Goal: Information Seeking & Learning: Learn about a topic

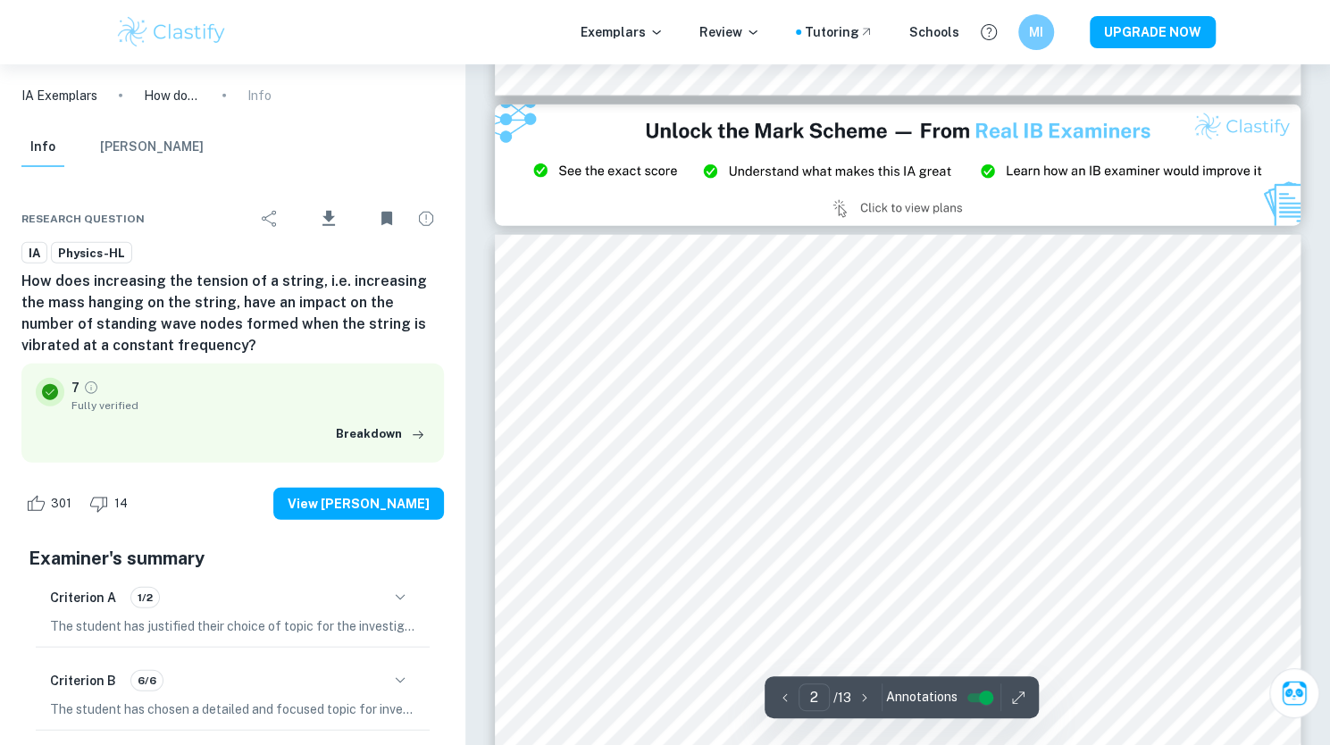
type input "3"
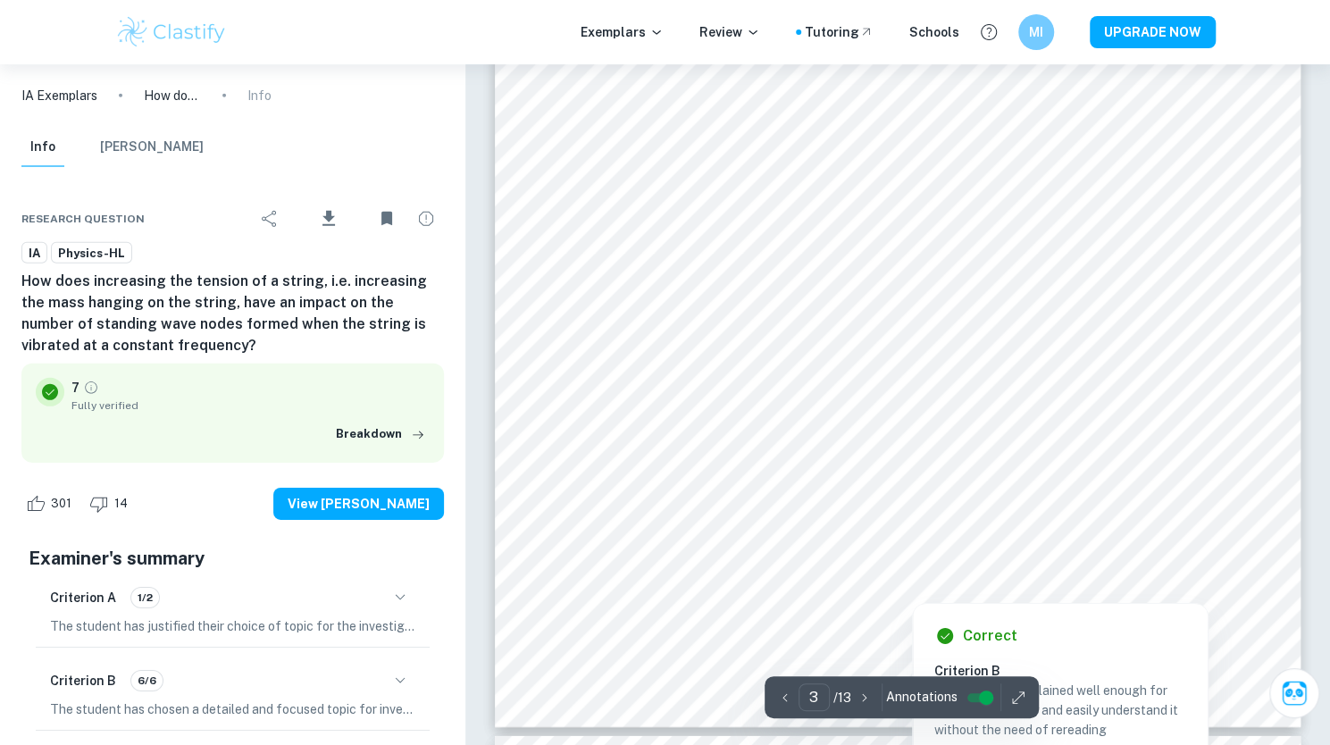
click at [1133, 269] on div at bounding box center [876, 270] width 667 height 41
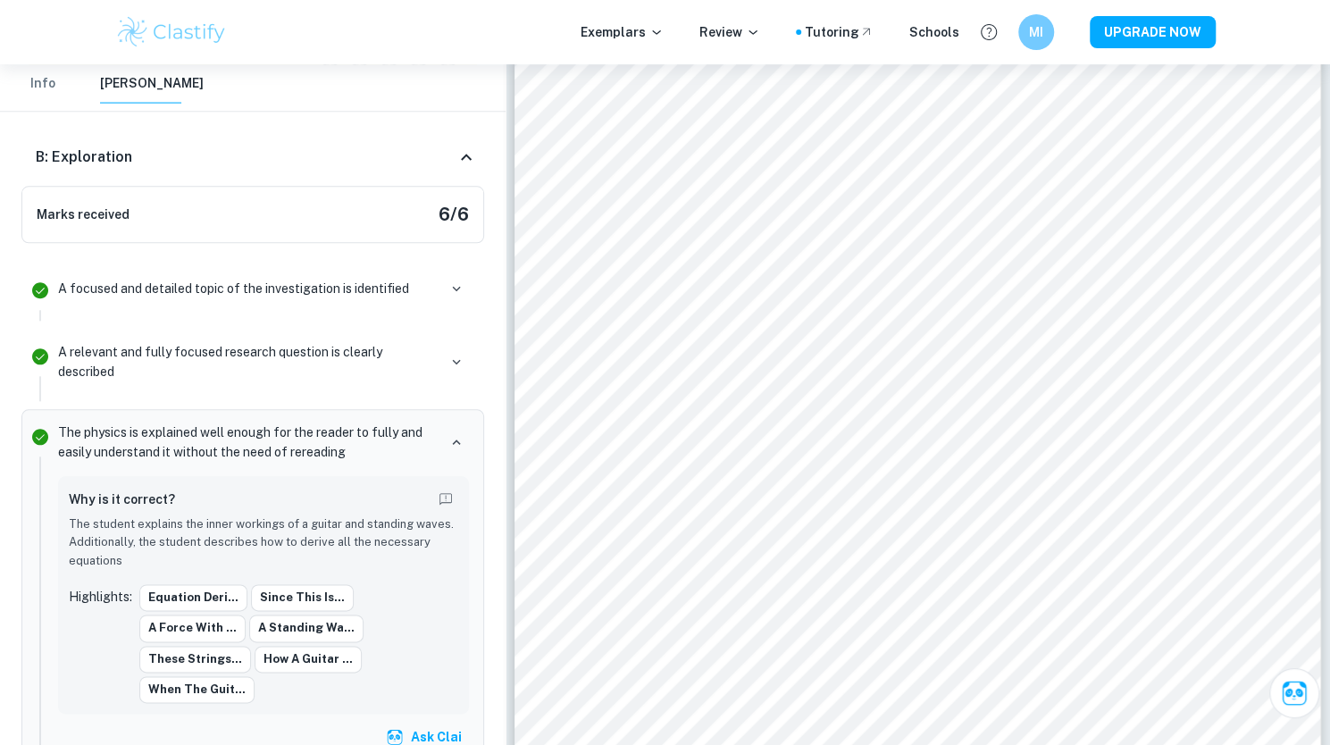
scroll to position [1799, 0]
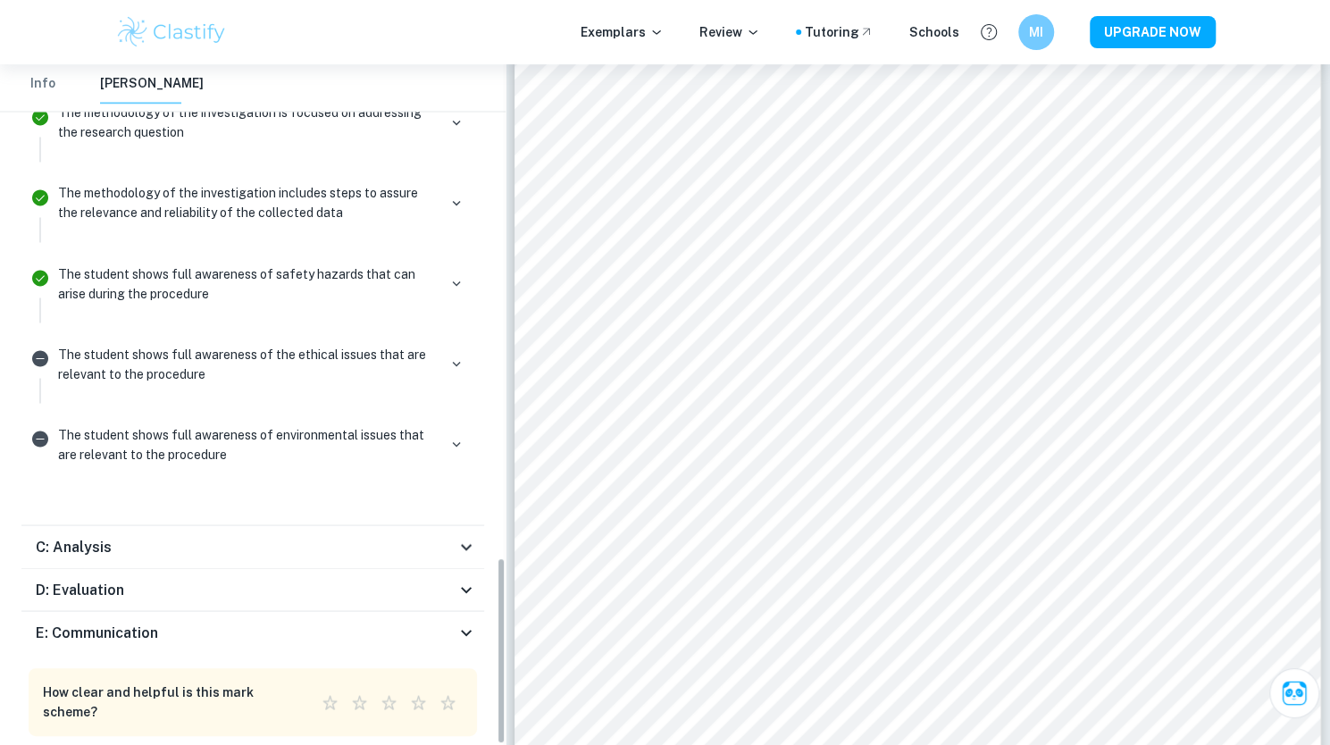
click at [461, 622] on icon at bounding box center [466, 632] width 21 height 21
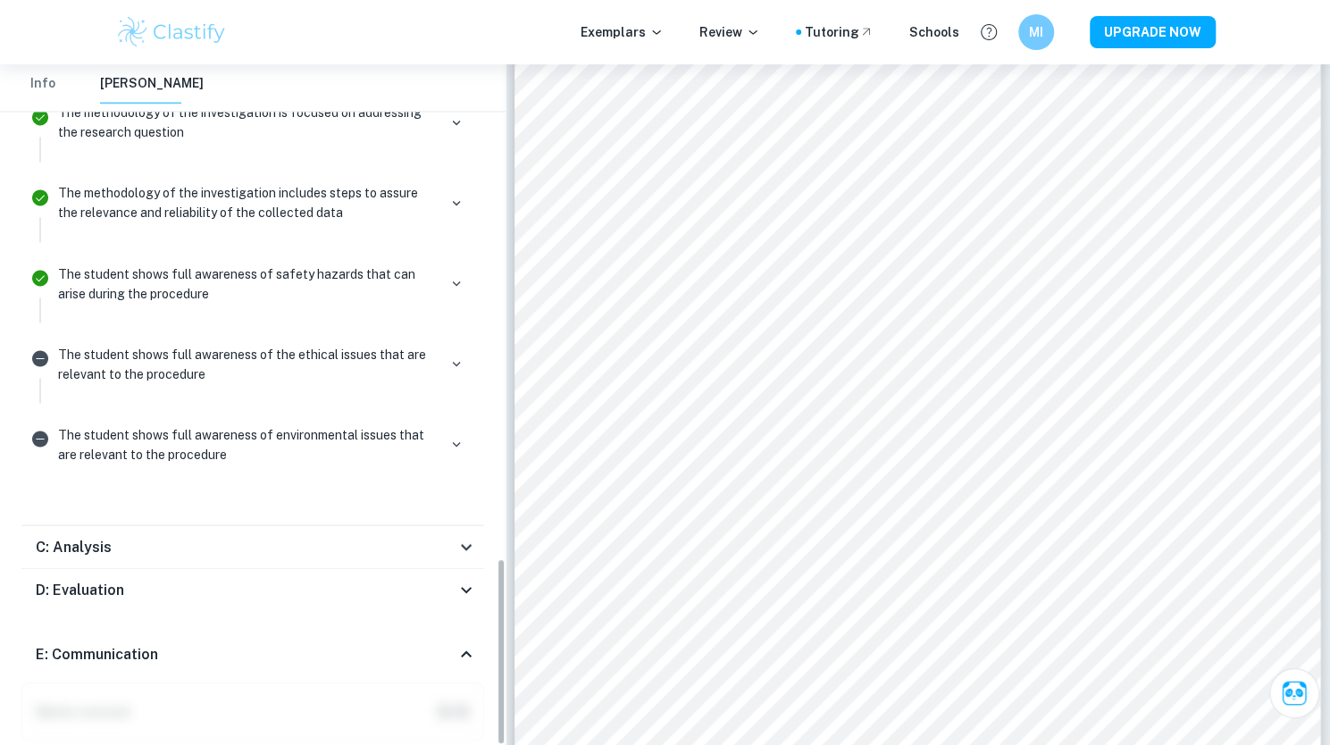
scroll to position [2579, 0]
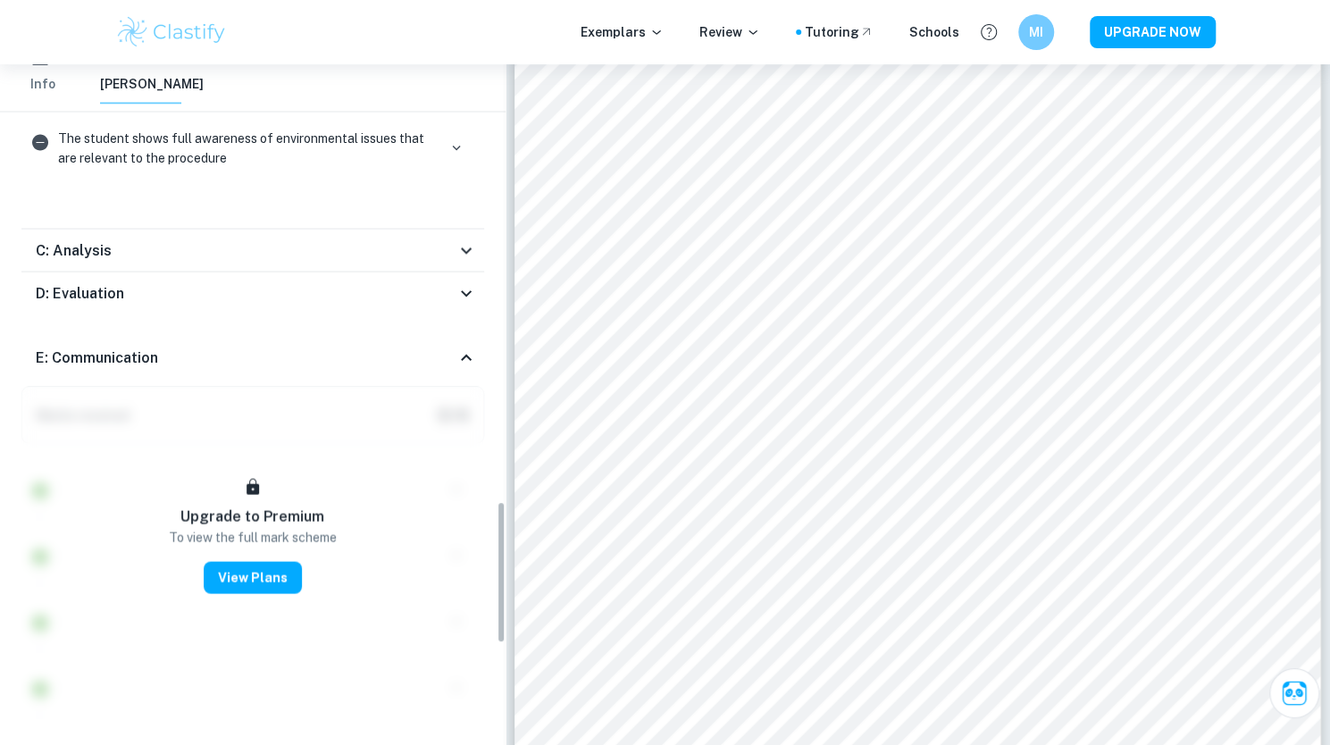
click at [435, 347] on div "E: Communication" at bounding box center [246, 357] width 420 height 21
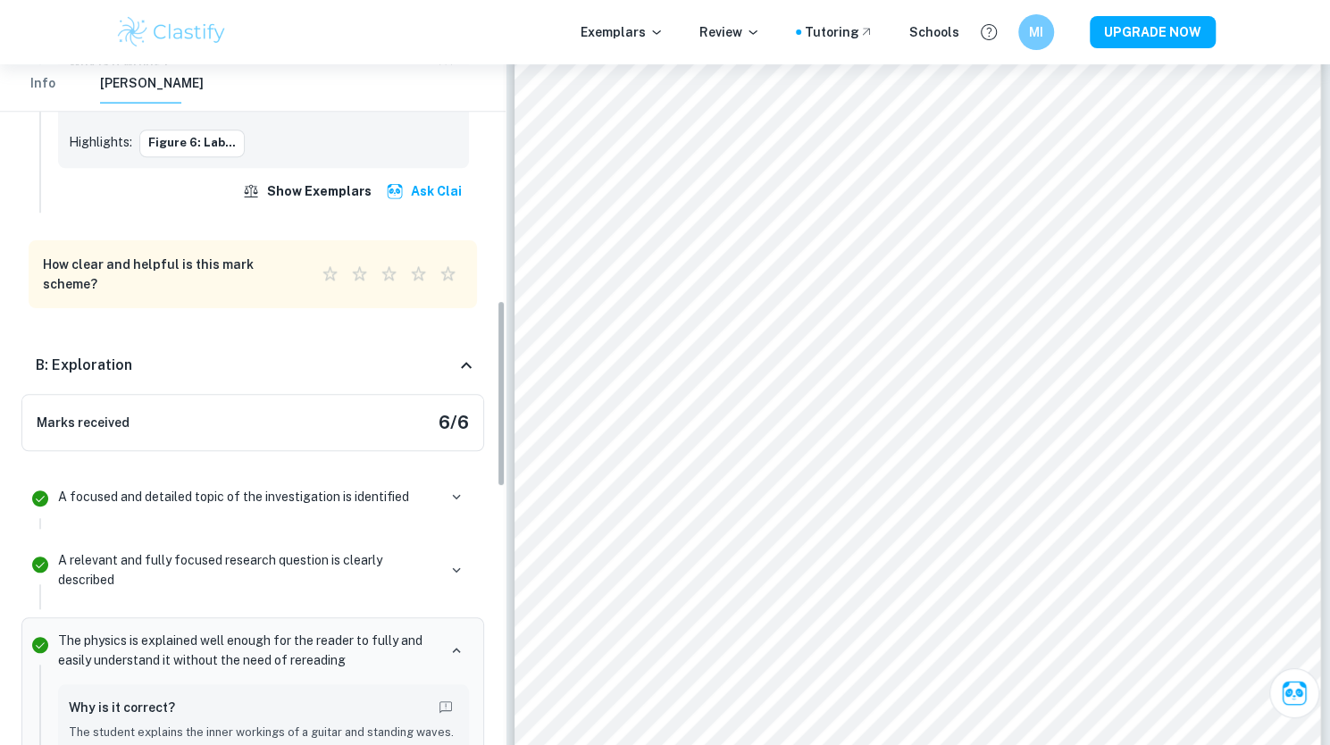
scroll to position [865, 0]
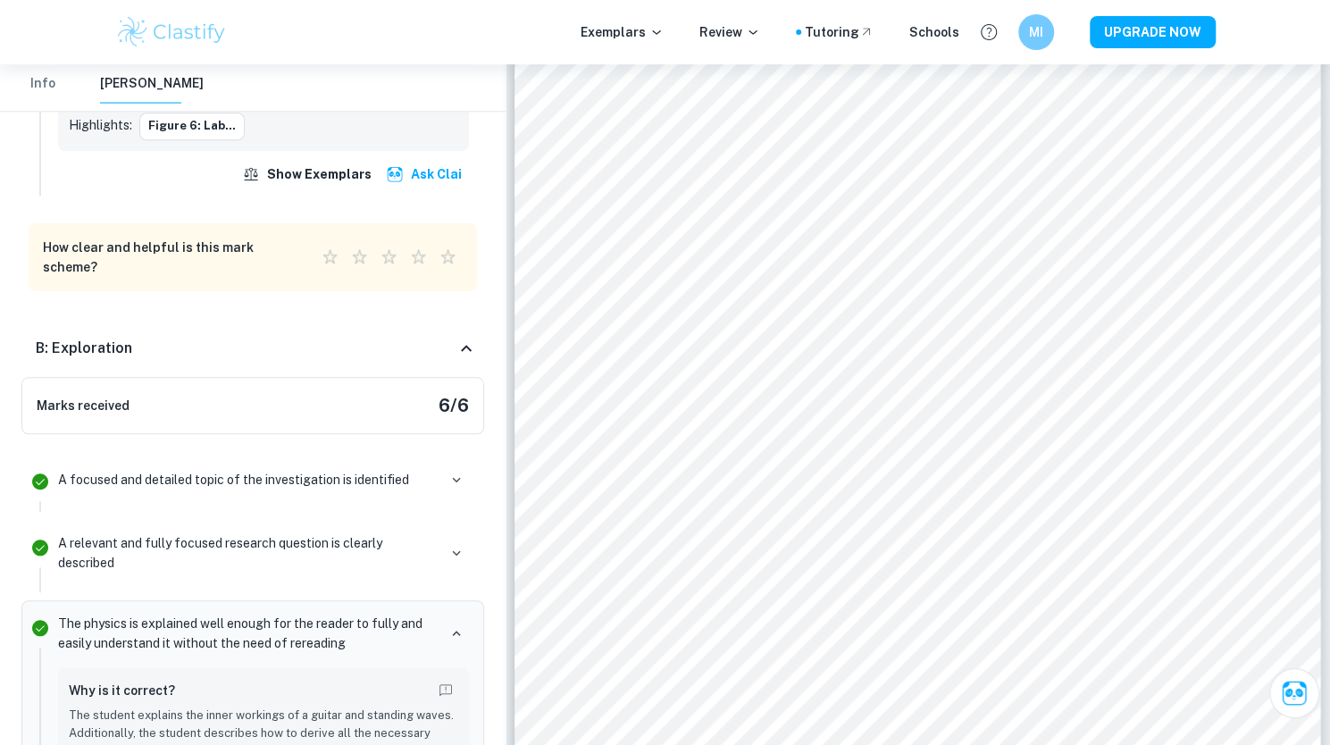
click at [453, 341] on div "B: Exploration" at bounding box center [246, 348] width 420 height 21
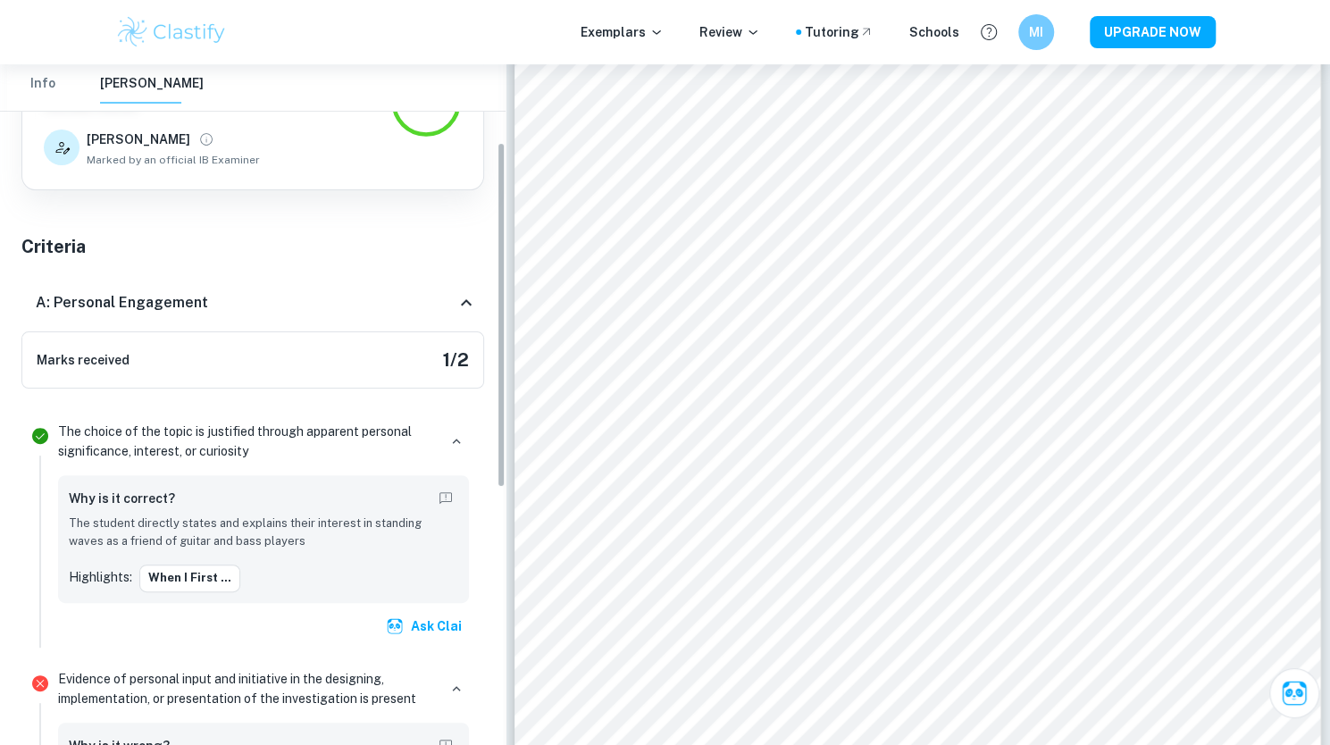
scroll to position [146, 0]
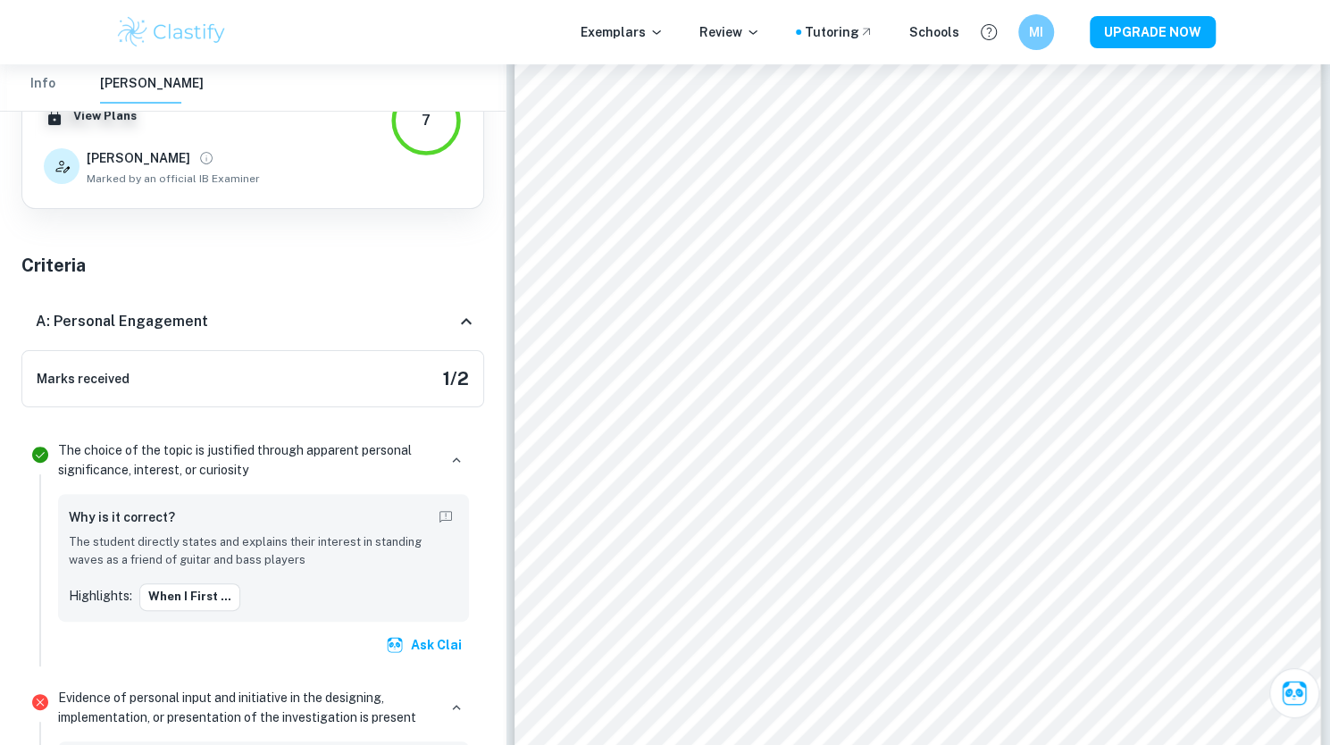
click at [452, 320] on div "A: Personal Engagement" at bounding box center [246, 321] width 420 height 21
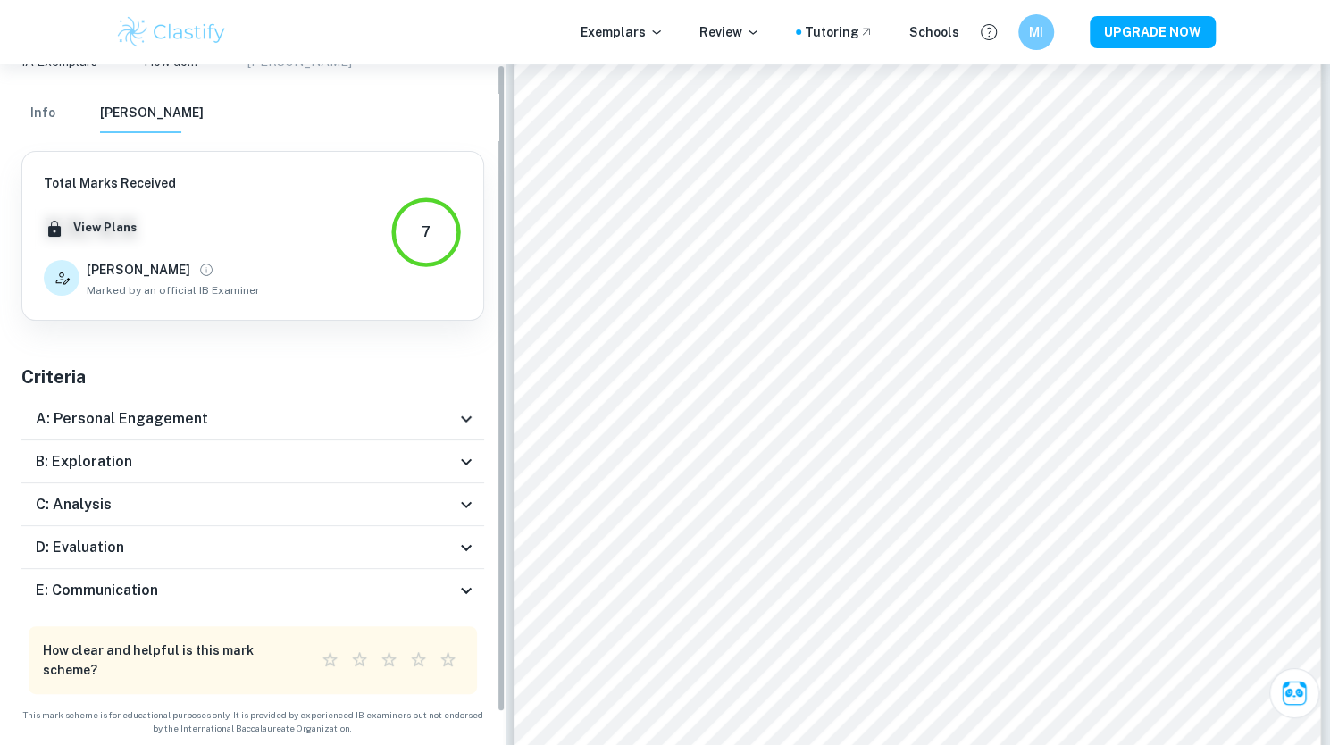
scroll to position [0, 0]
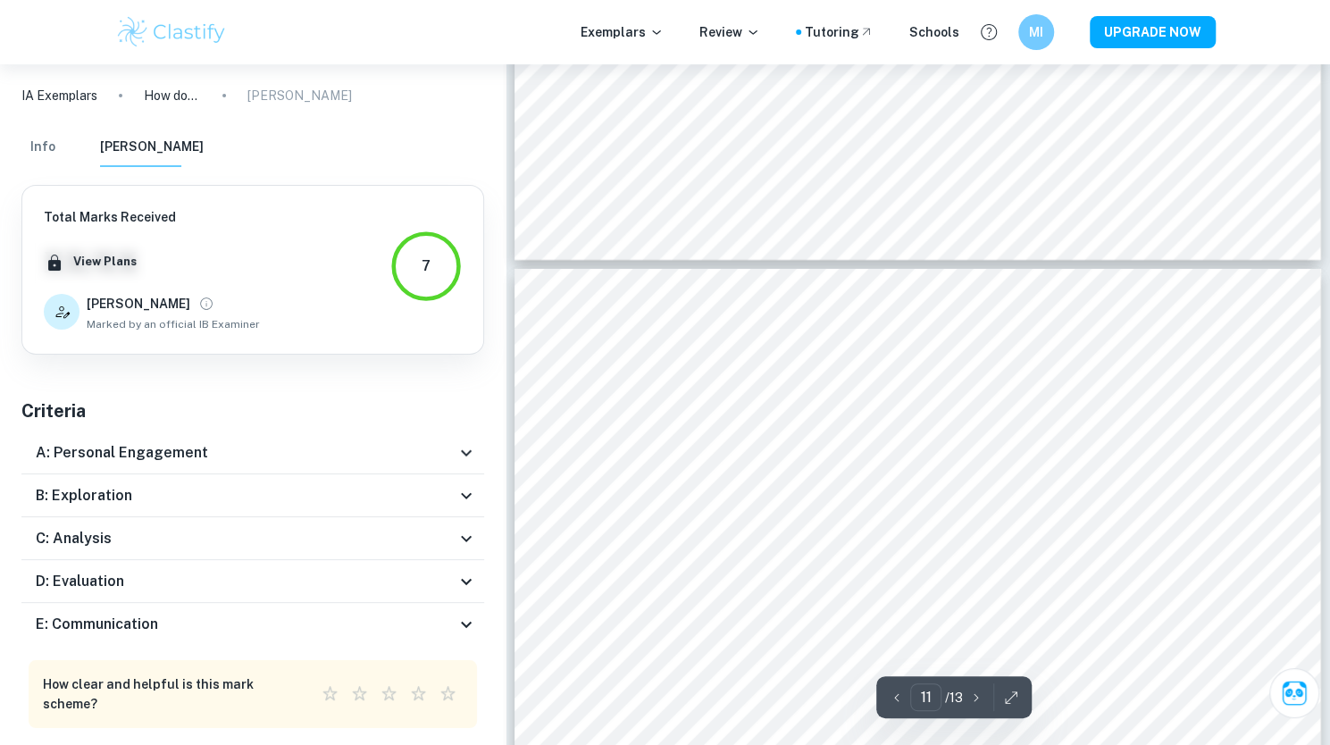
type input "10"
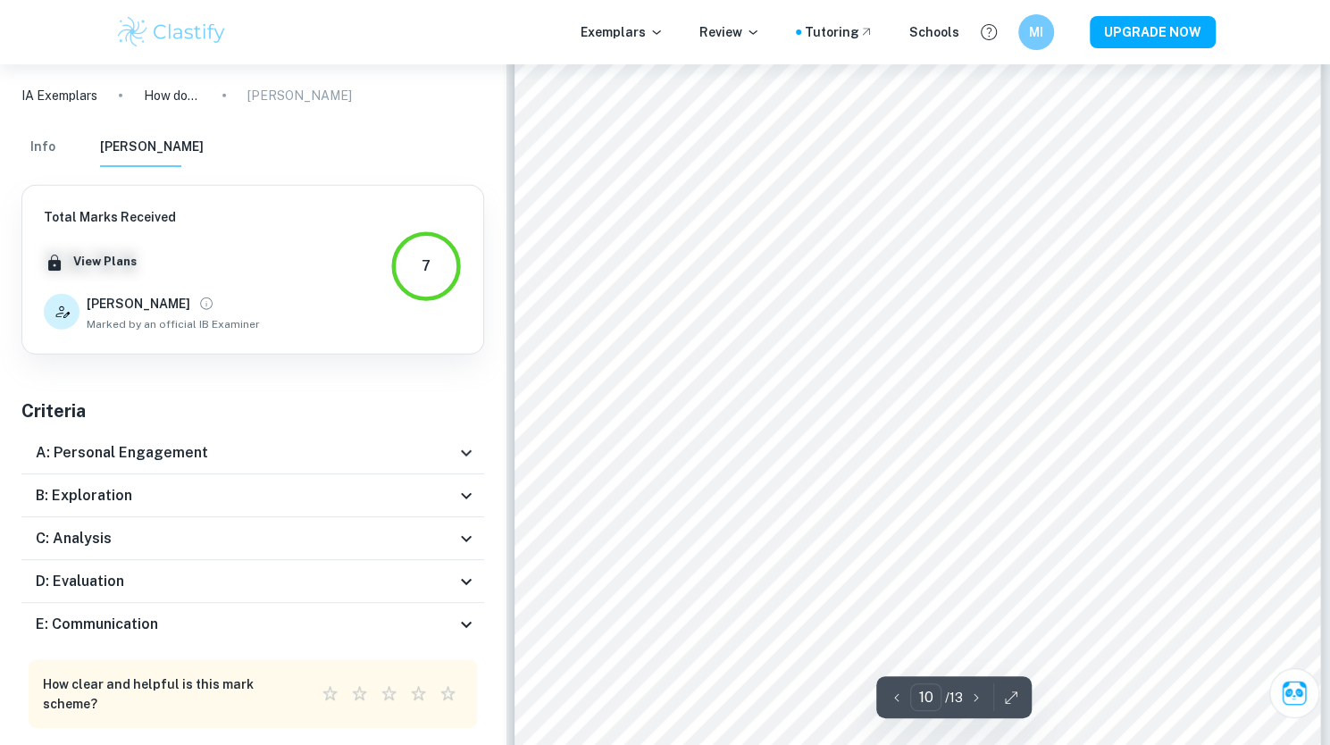
scroll to position [10623, 0]
click at [37, 152] on button "Info" at bounding box center [42, 147] width 43 height 39
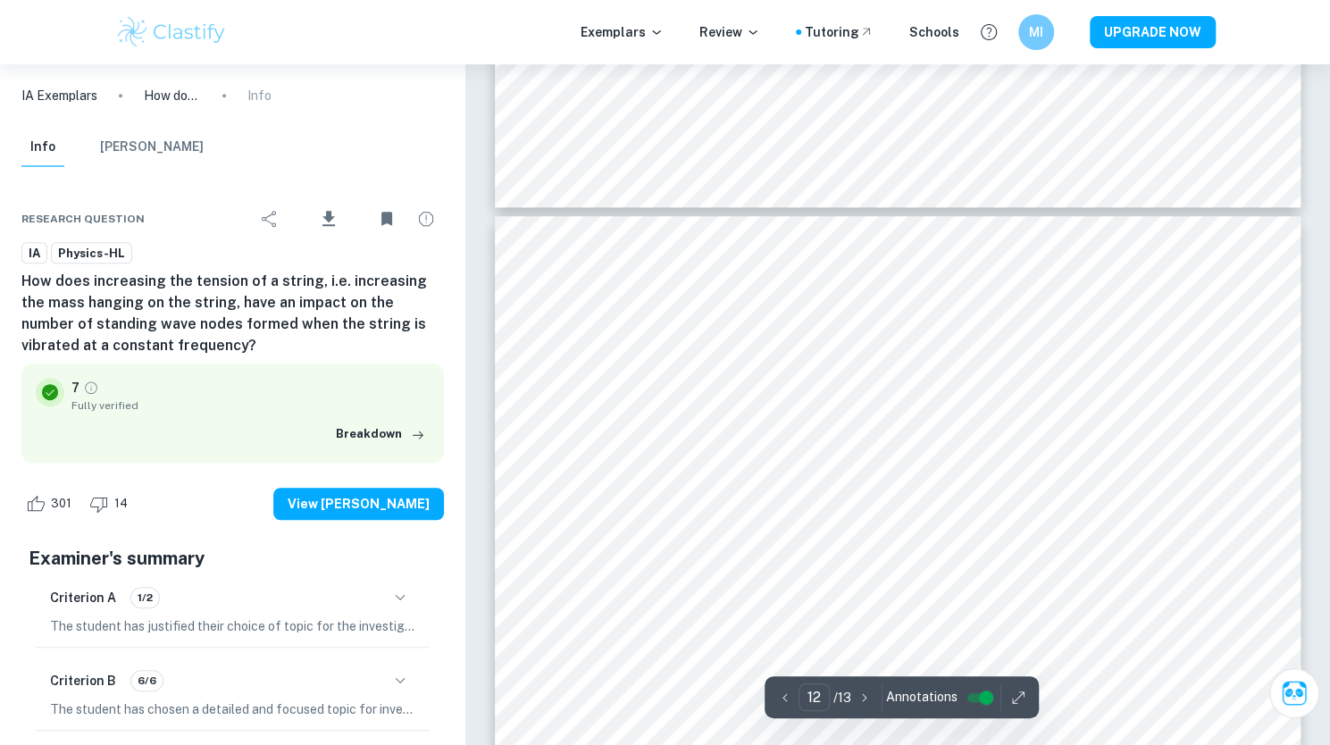
scroll to position [12508, 0]
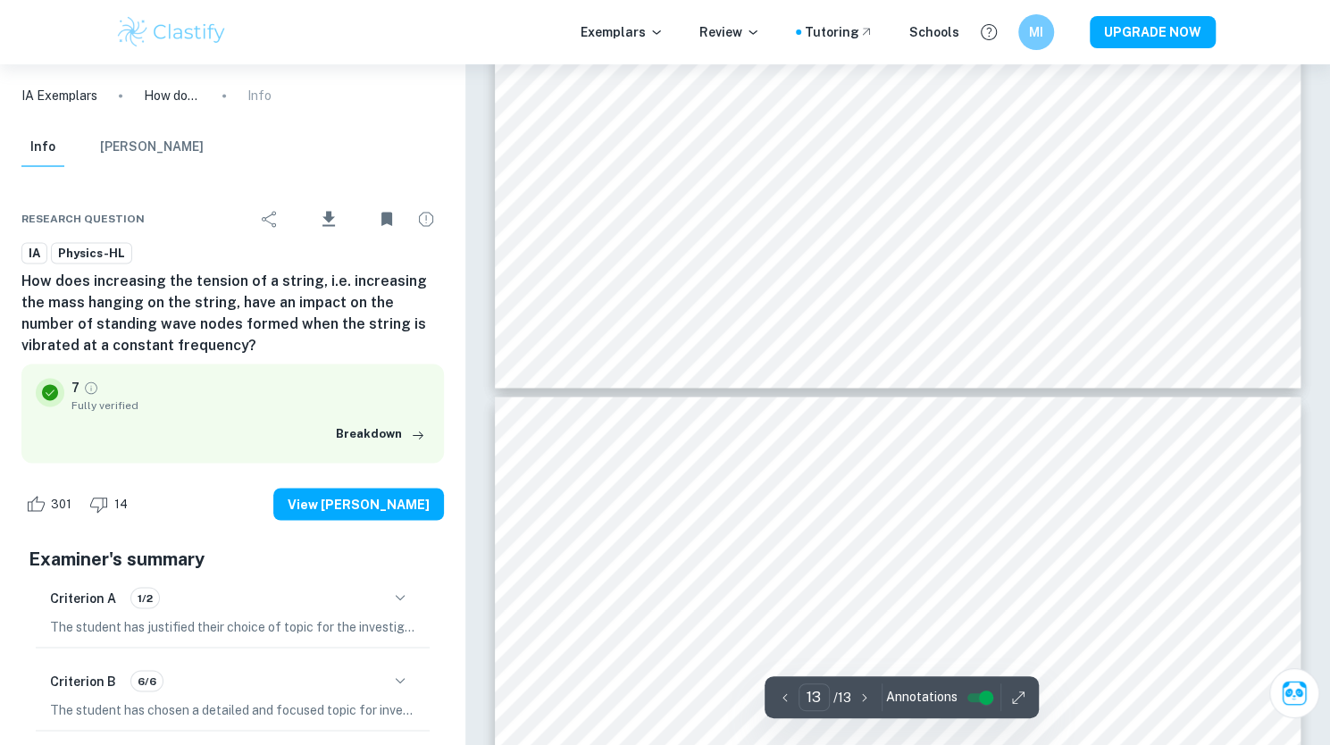
type input "12"
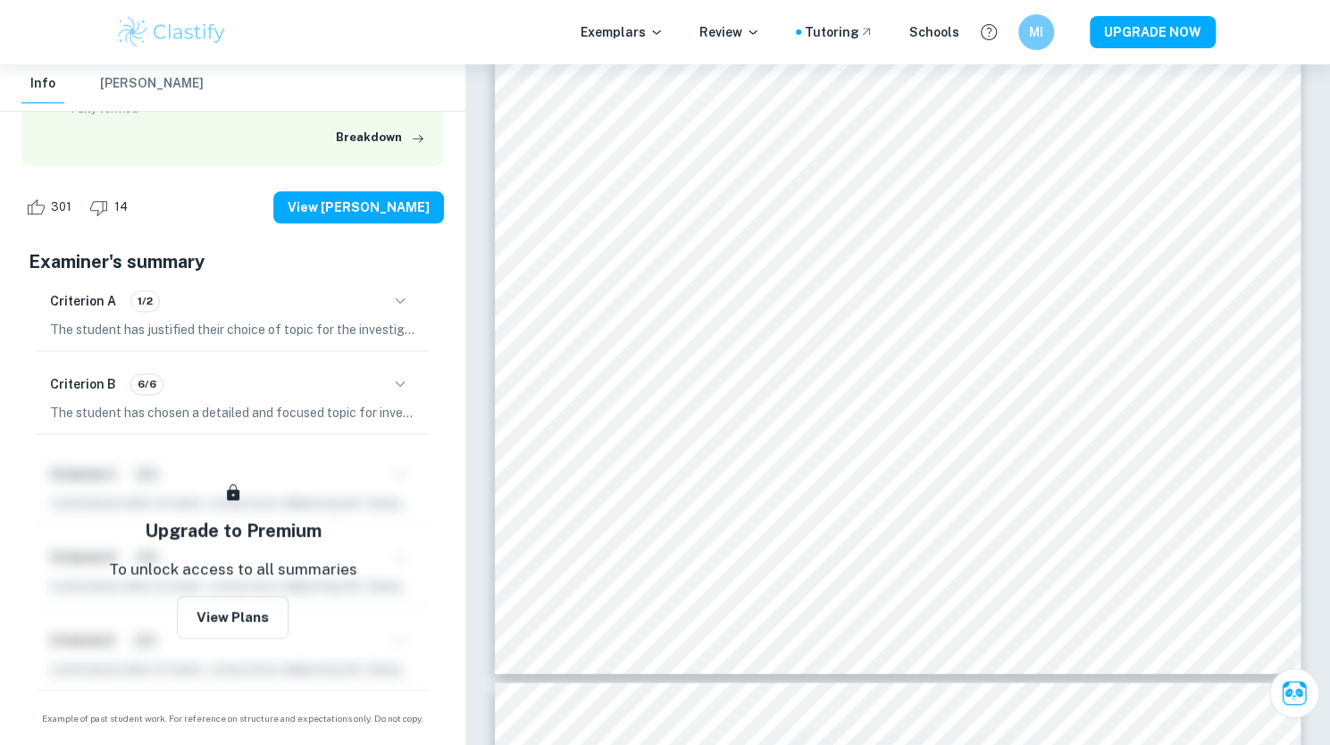
scroll to position [0, 0]
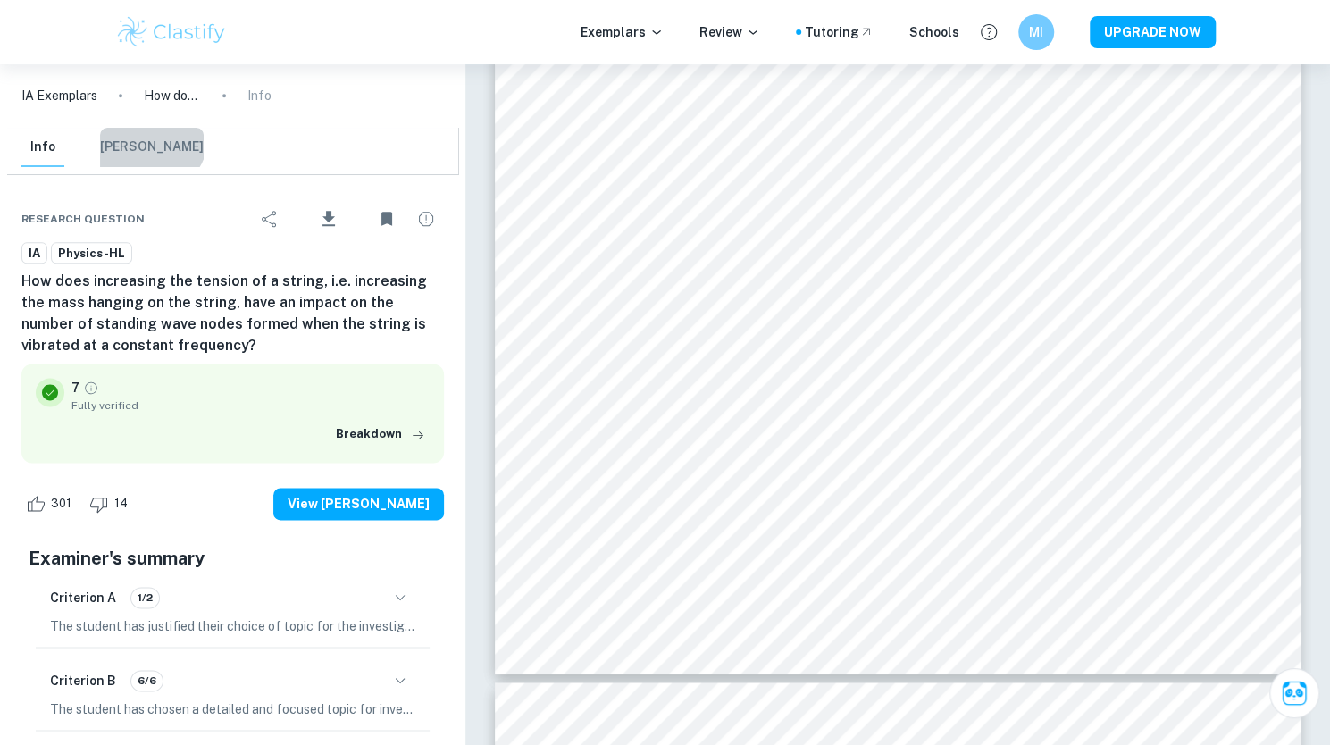
click at [149, 137] on button "[PERSON_NAME]" at bounding box center [152, 147] width 104 height 39
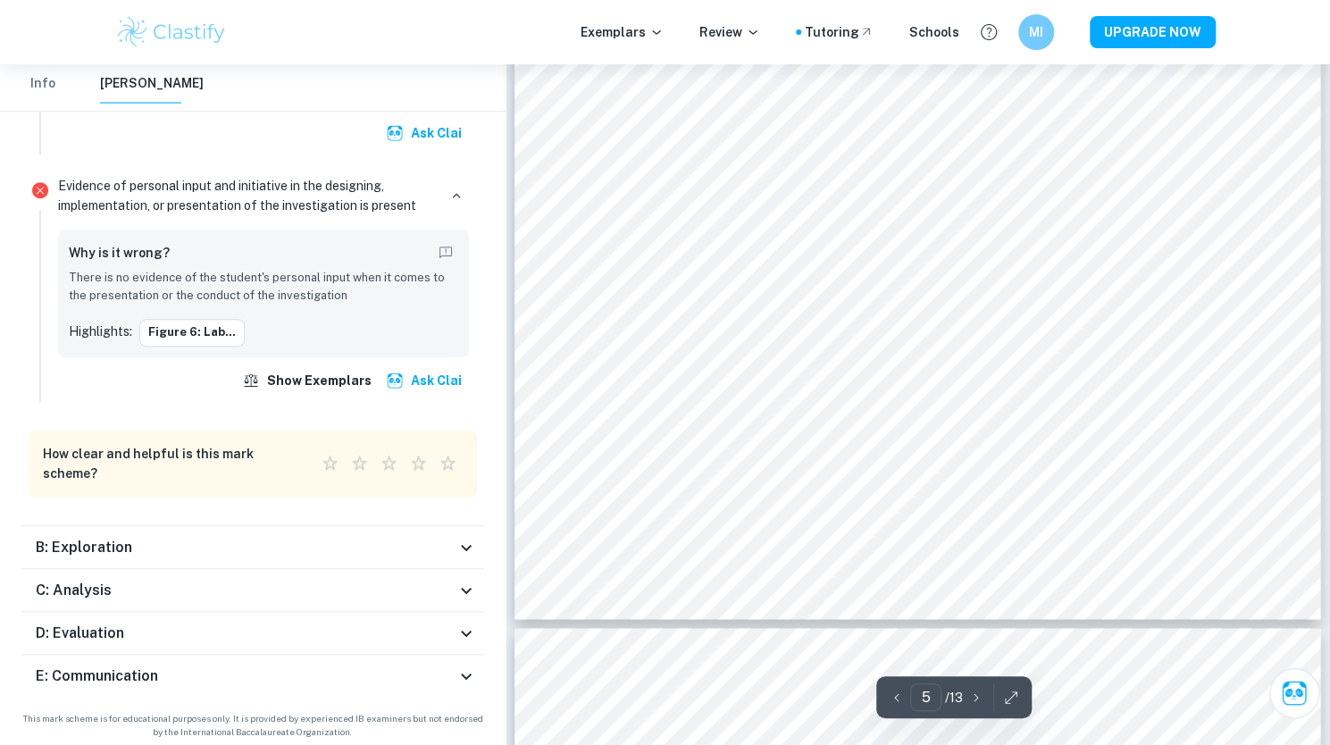
scroll to position [5196, 0]
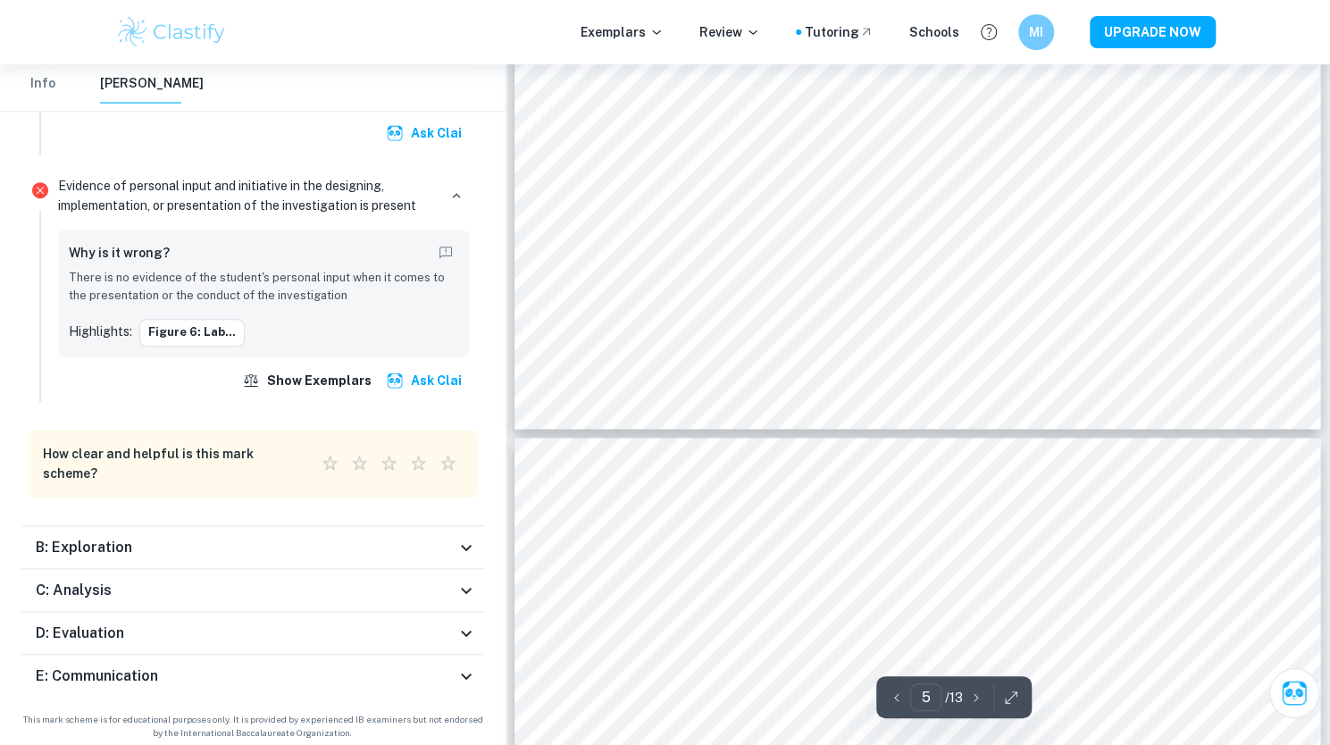
type input "6"
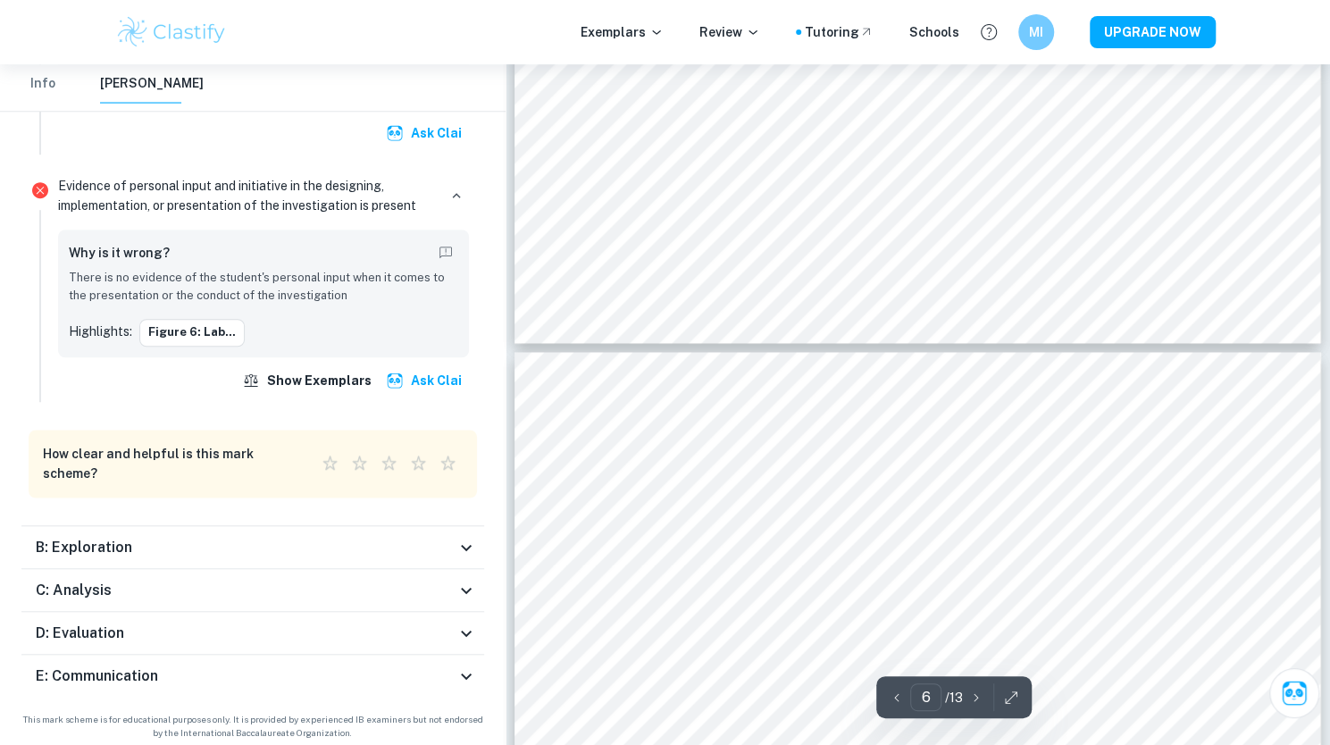
scroll to position [5472, 0]
